Goal: Transaction & Acquisition: Purchase product/service

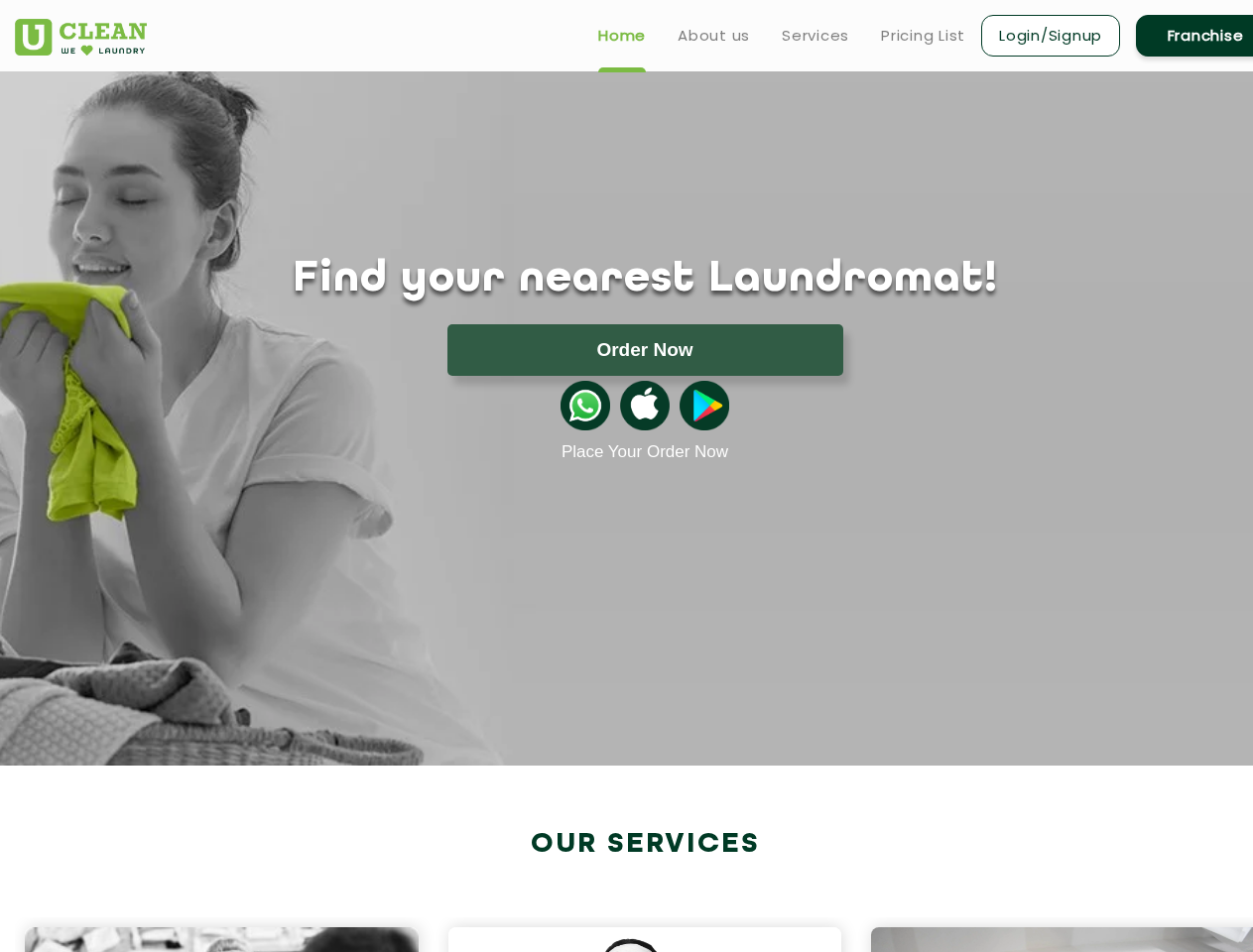
click at [644, 350] on button "Order Now" at bounding box center [644, 350] width 396 height 52
click at [0, 0] on div at bounding box center [0, 0] width 0 height 0
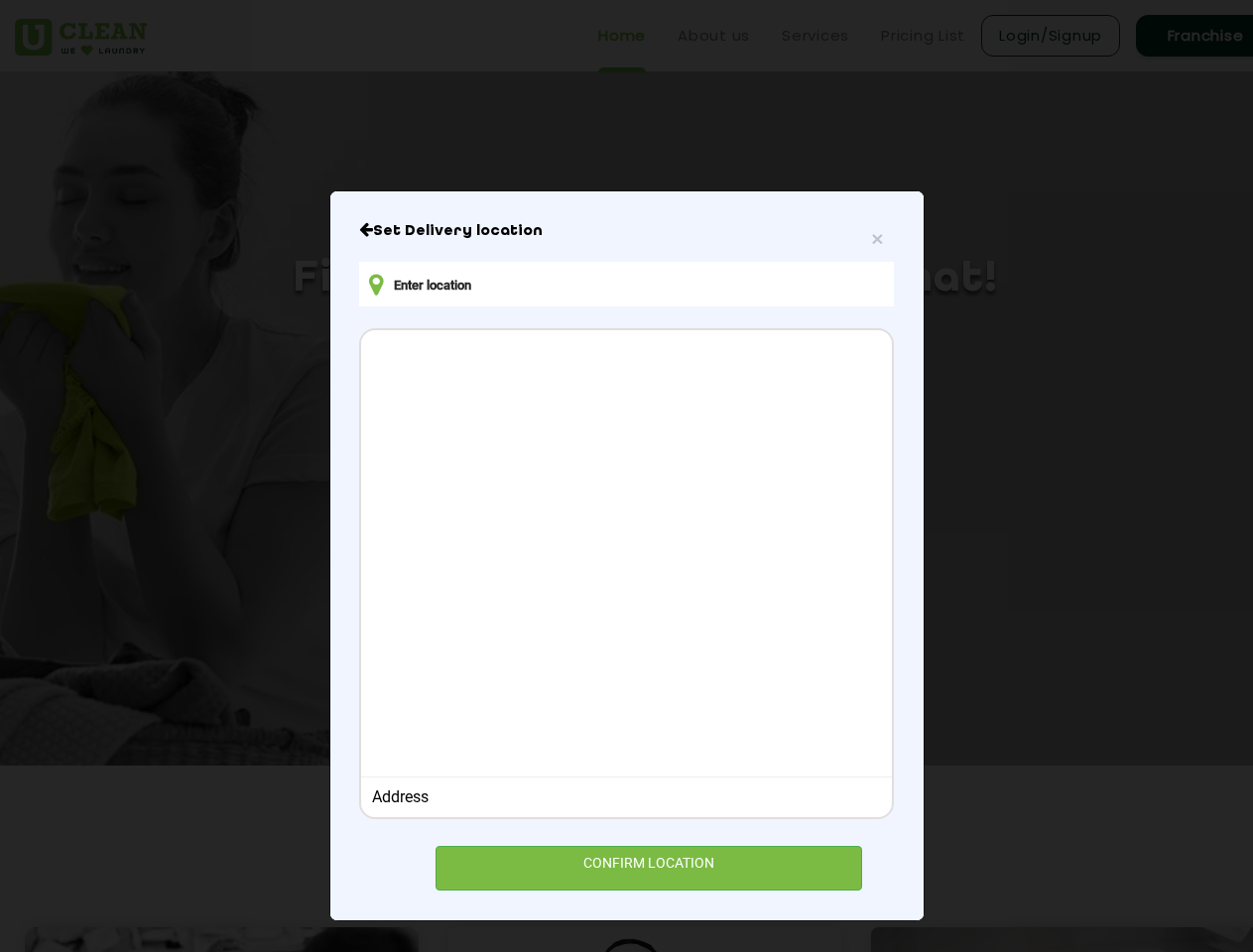
click at [644, 406] on div at bounding box center [626, 551] width 529 height 441
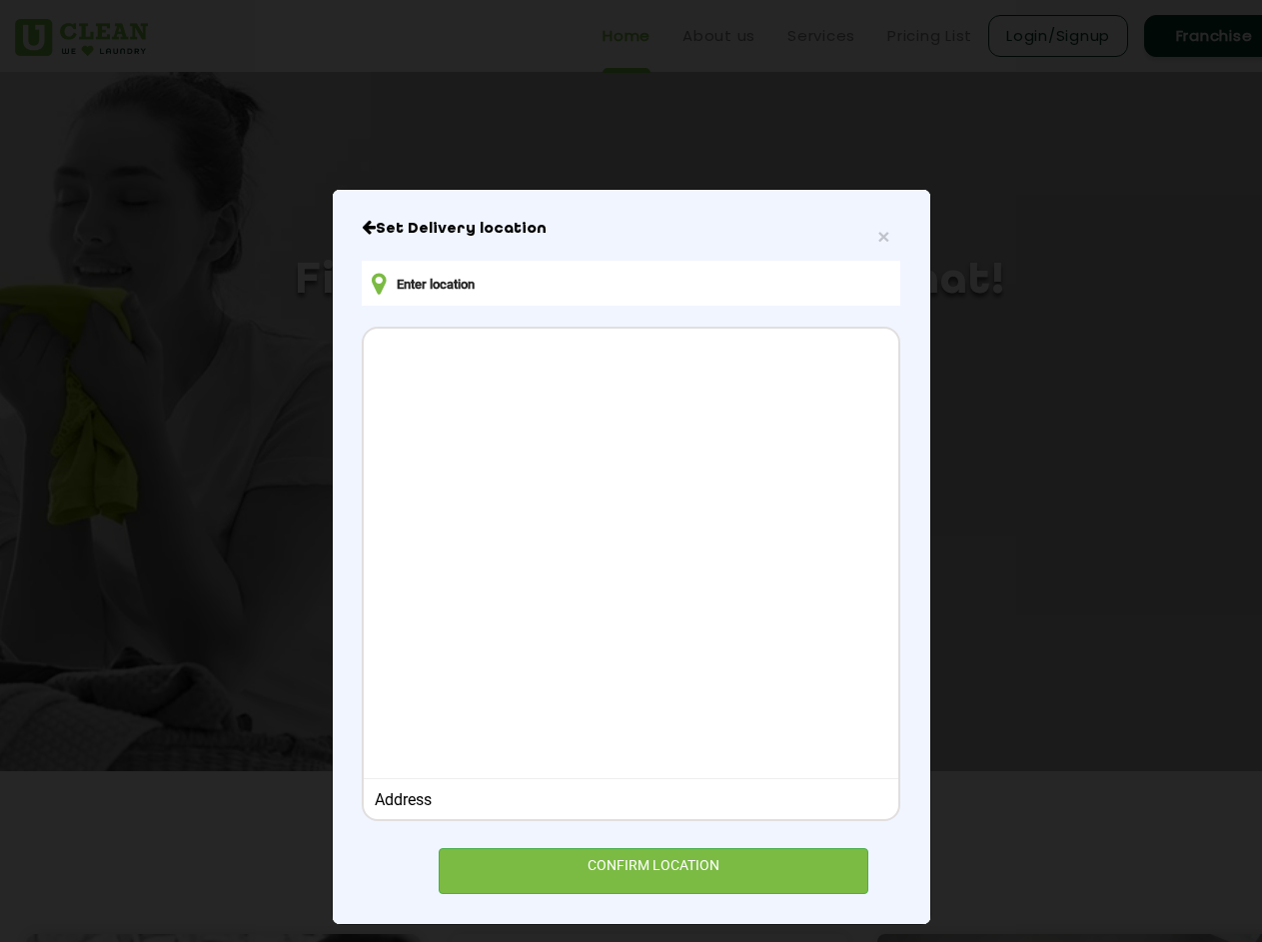
click at [709, 409] on div at bounding box center [630, 551] width 533 height 444
click at [638, 941] on div "× Set Delivery location Address CONFIRM LOCATION" at bounding box center [631, 471] width 1262 height 942
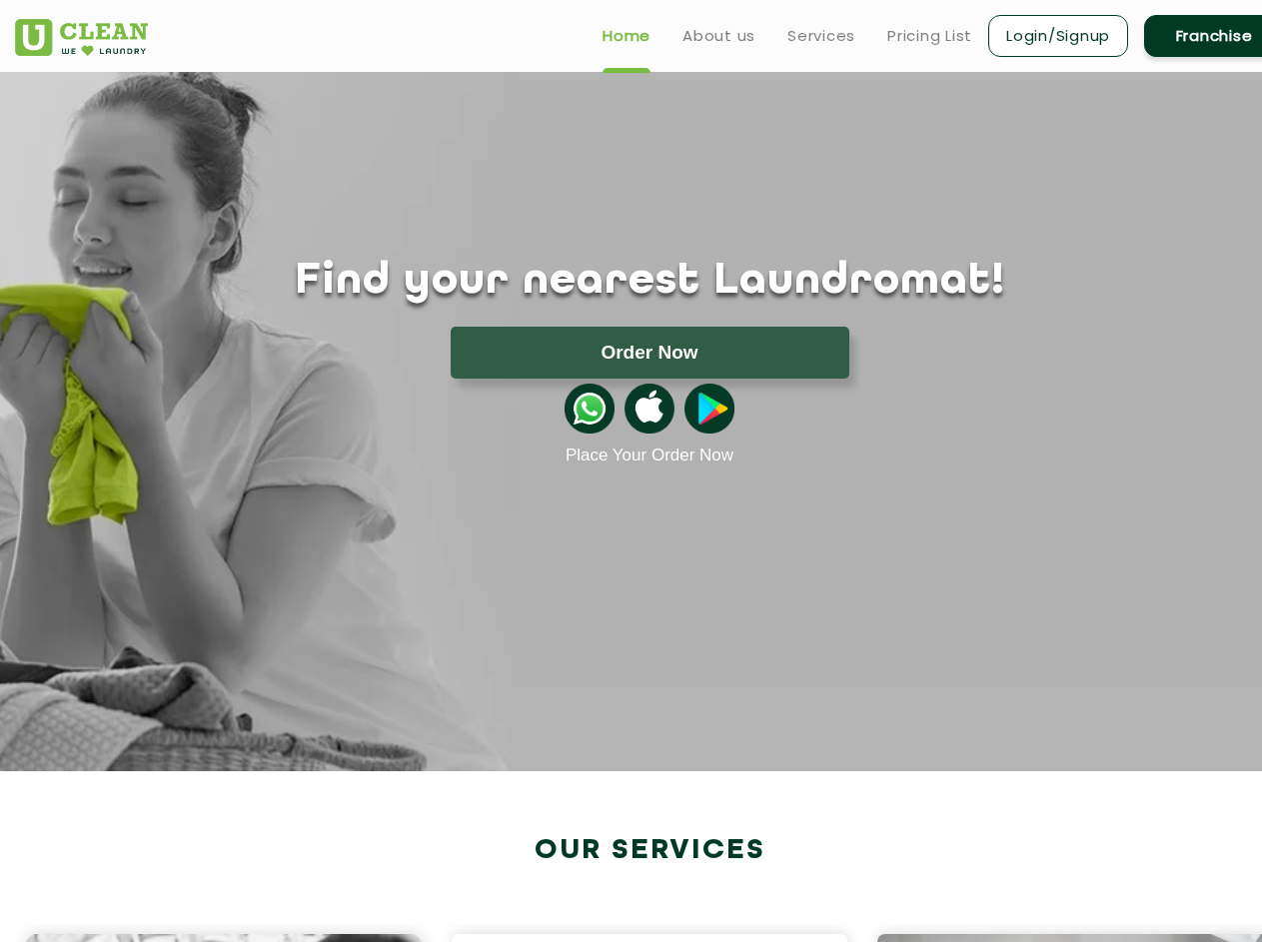
click at [638, 941] on div "× Set Delivery location Address CONFIRM LOCATION" at bounding box center [631, 471] width 1262 height 942
